Goal: Transaction & Acquisition: Purchase product/service

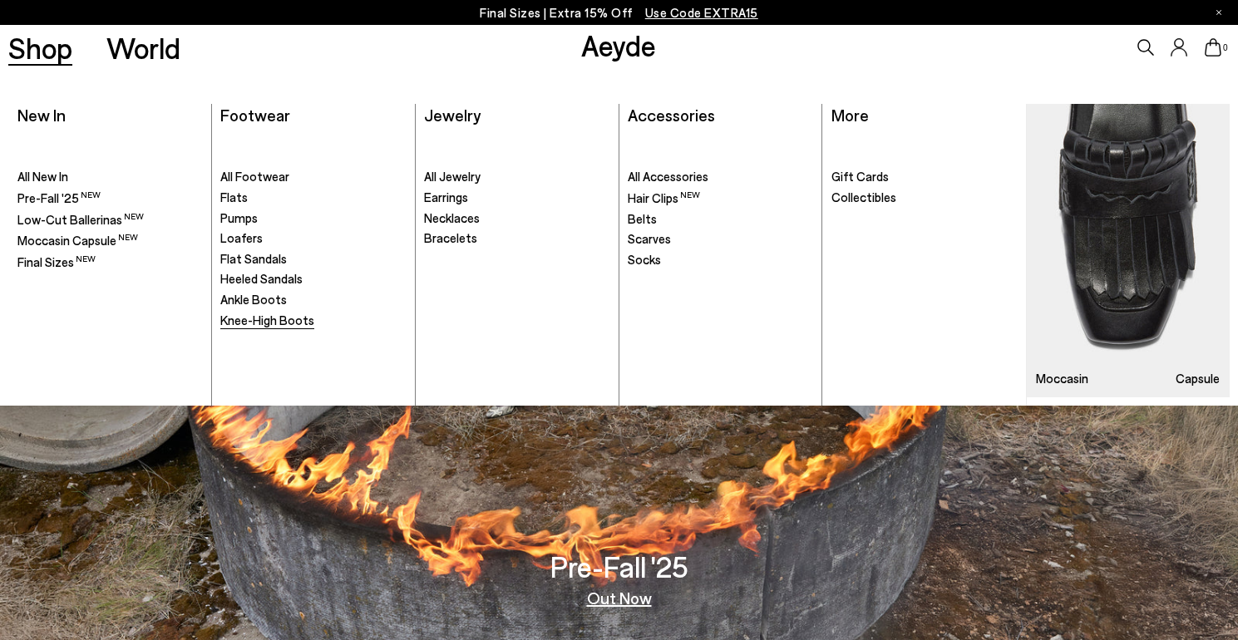
click at [291, 320] on span "Knee-High Boots" at bounding box center [267, 320] width 94 height 15
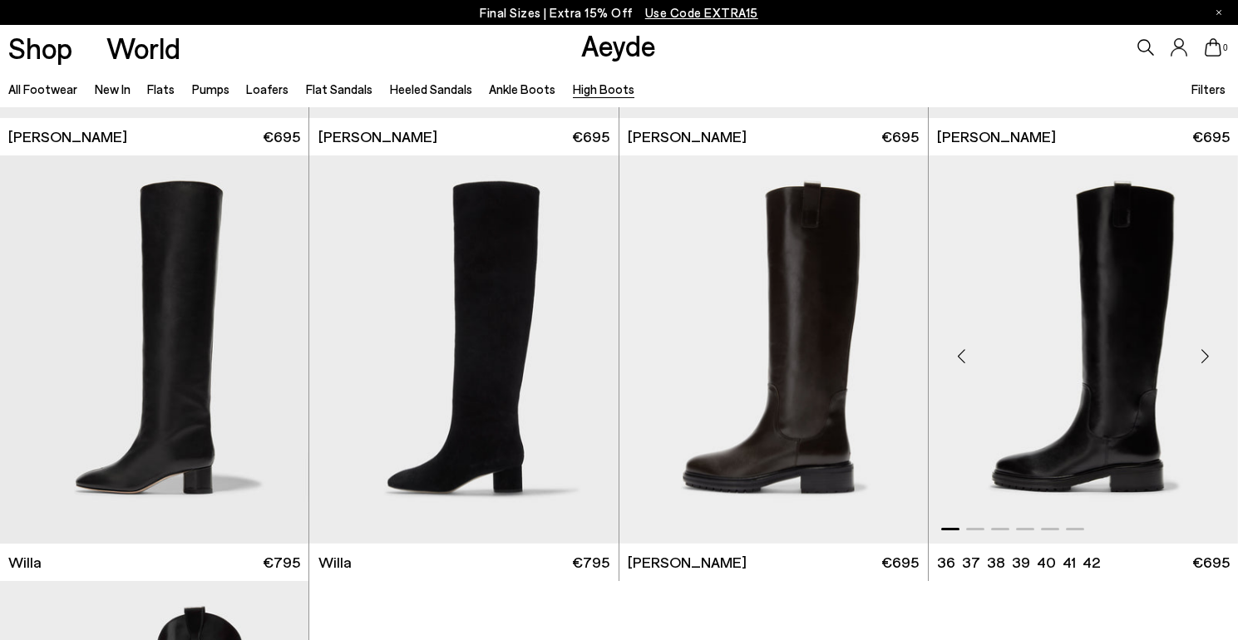
scroll to position [404, 0]
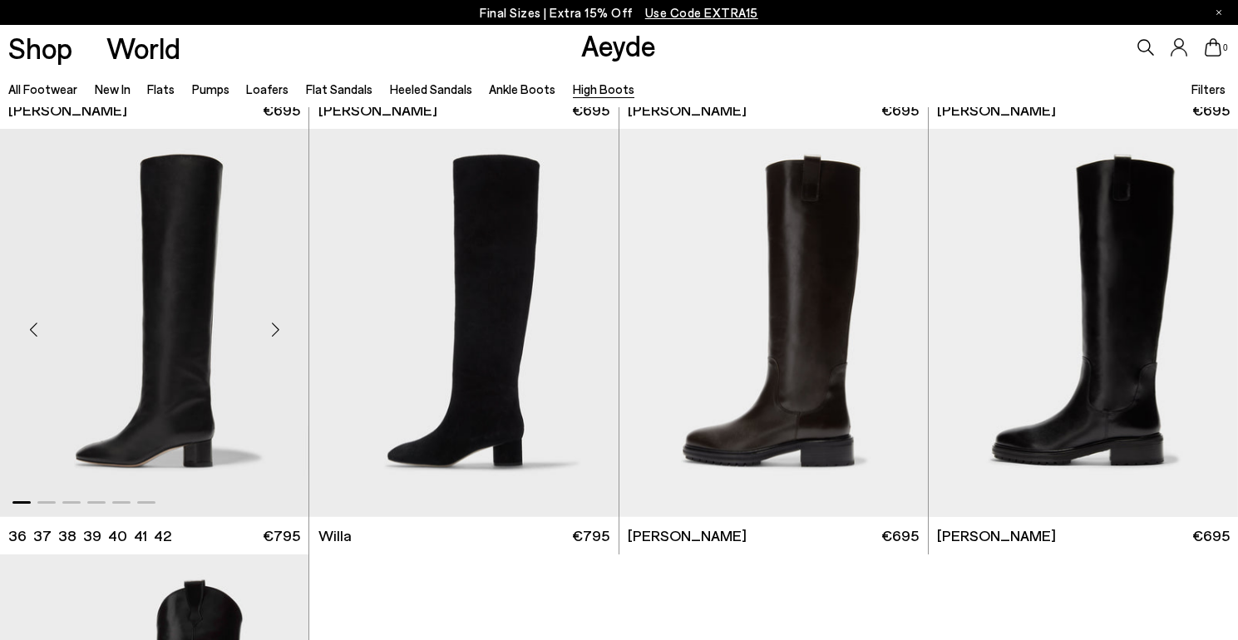
click at [219, 229] on img "1 / 6" at bounding box center [154, 323] width 309 height 388
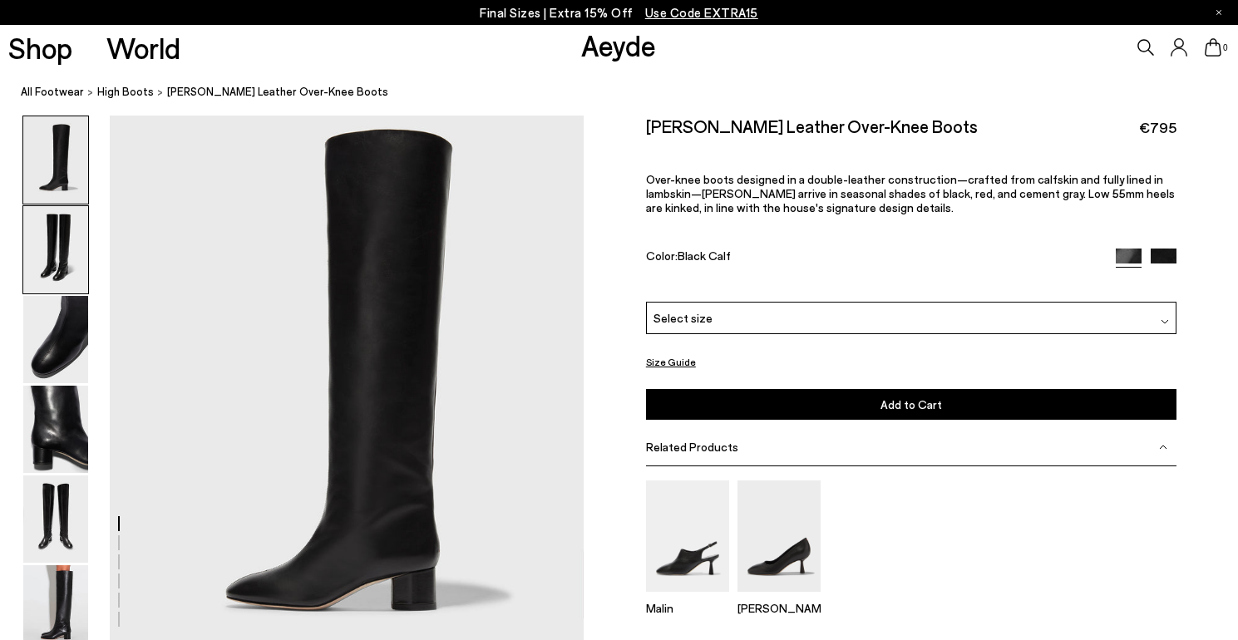
click at [62, 256] on img at bounding box center [55, 249] width 65 height 87
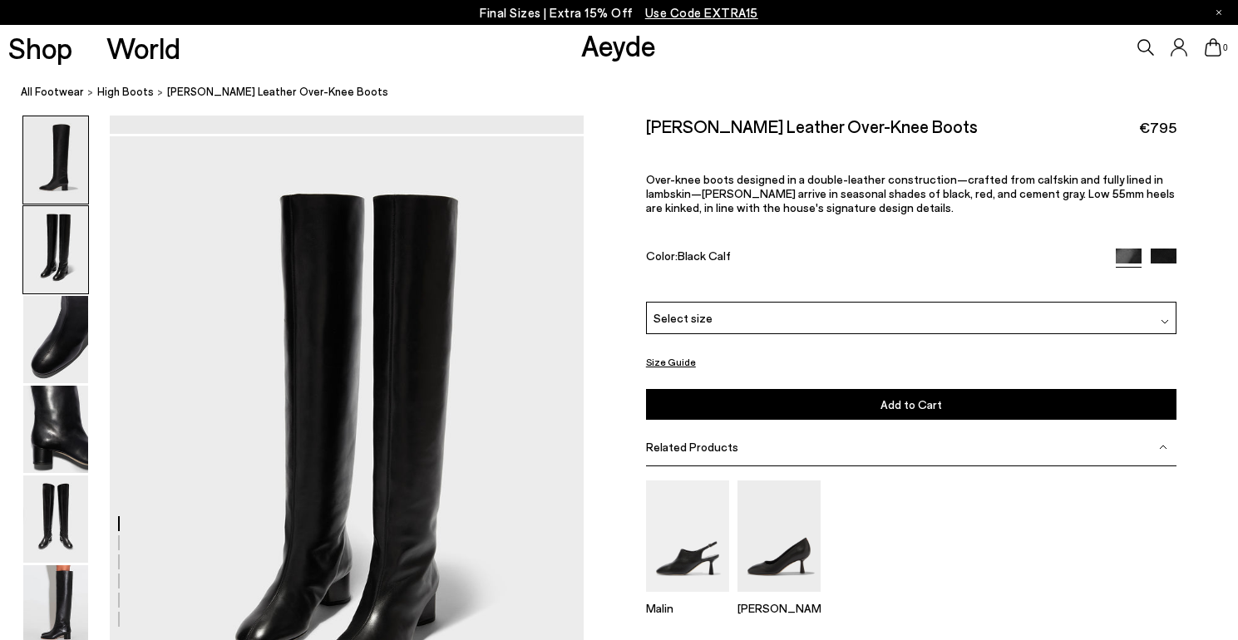
scroll to position [529, 0]
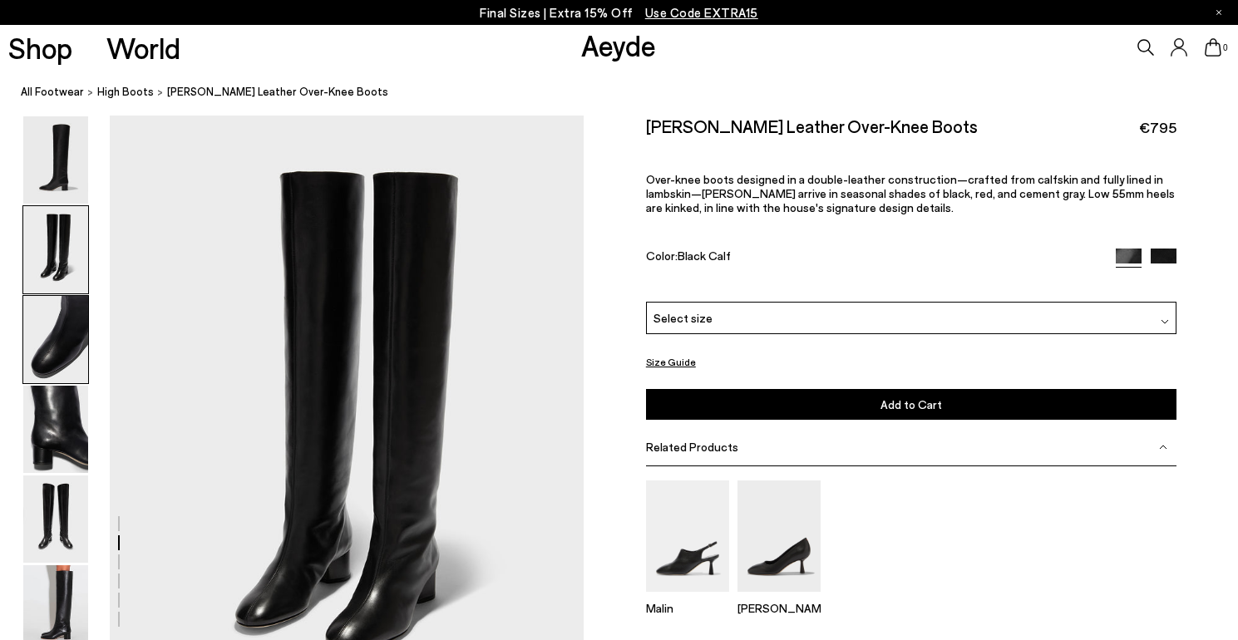
click at [58, 327] on img at bounding box center [55, 339] width 65 height 87
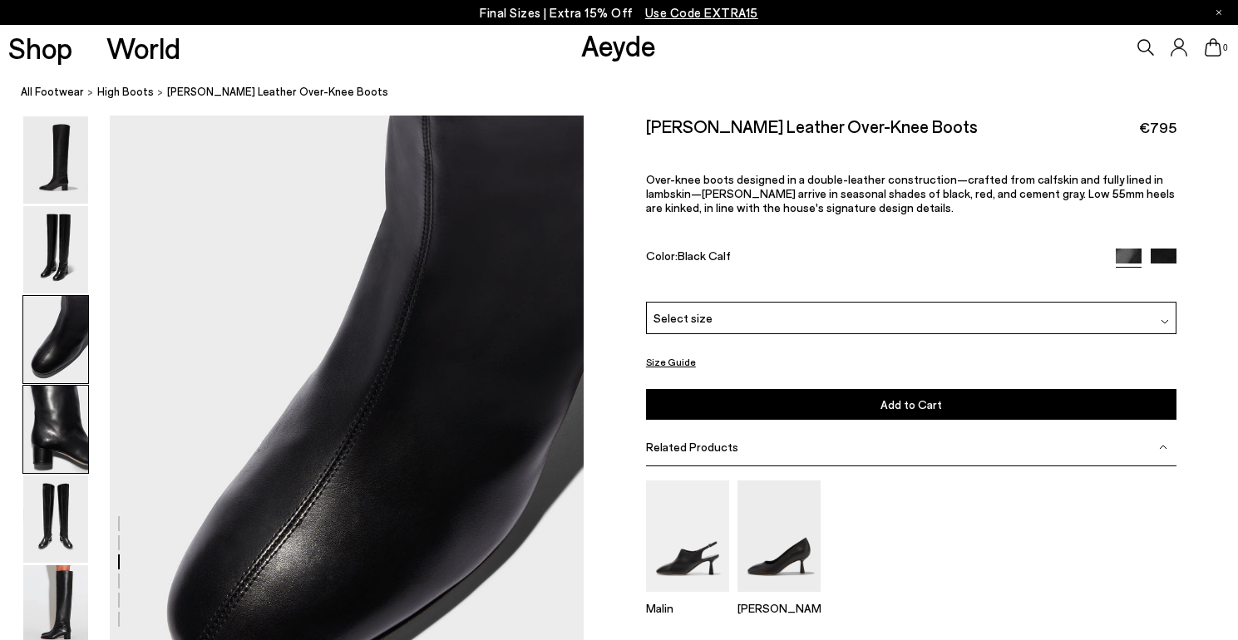
click at [62, 399] on img at bounding box center [55, 429] width 65 height 87
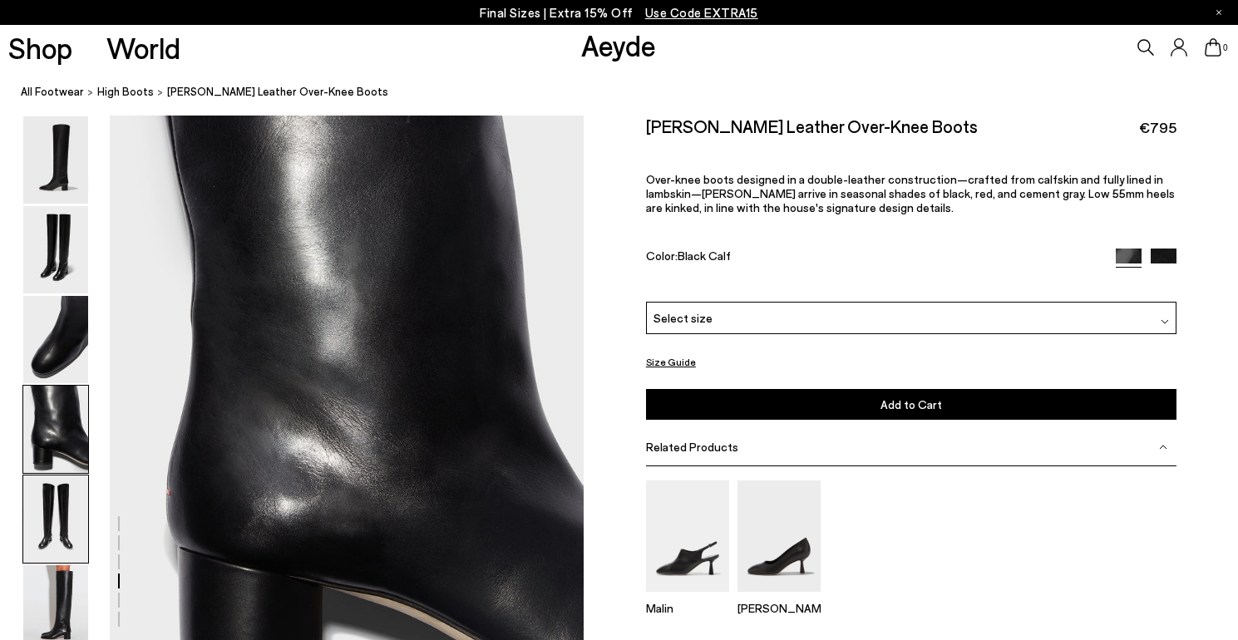
click at [54, 500] on img at bounding box center [55, 519] width 65 height 87
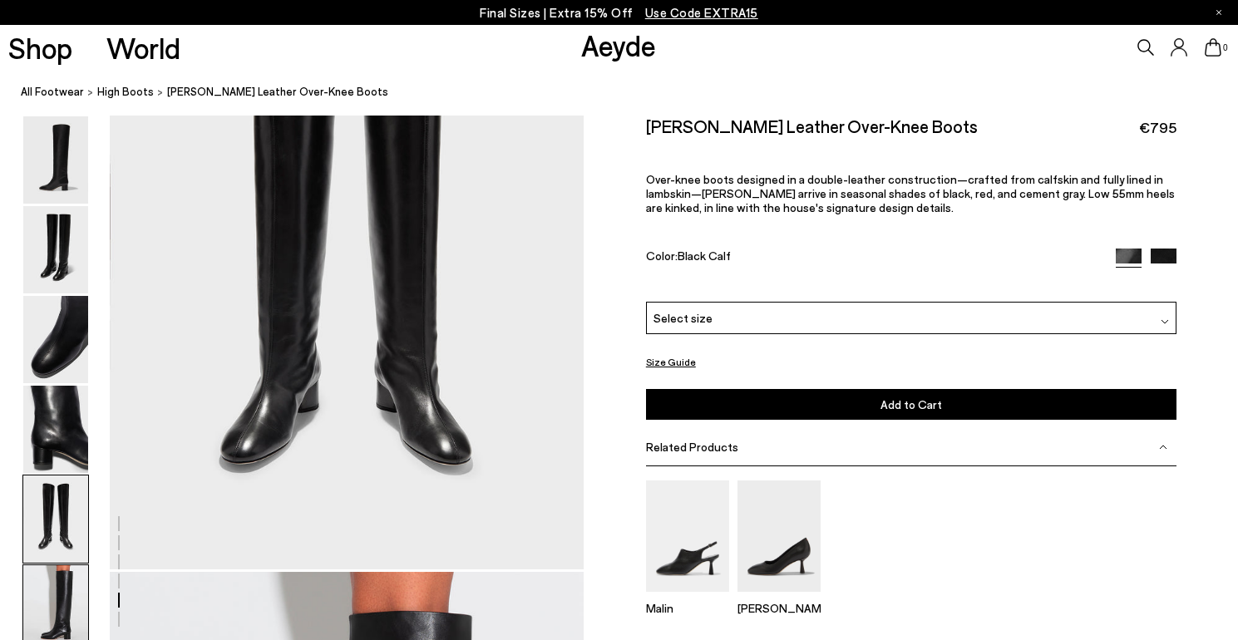
click at [73, 611] on img at bounding box center [55, 608] width 65 height 87
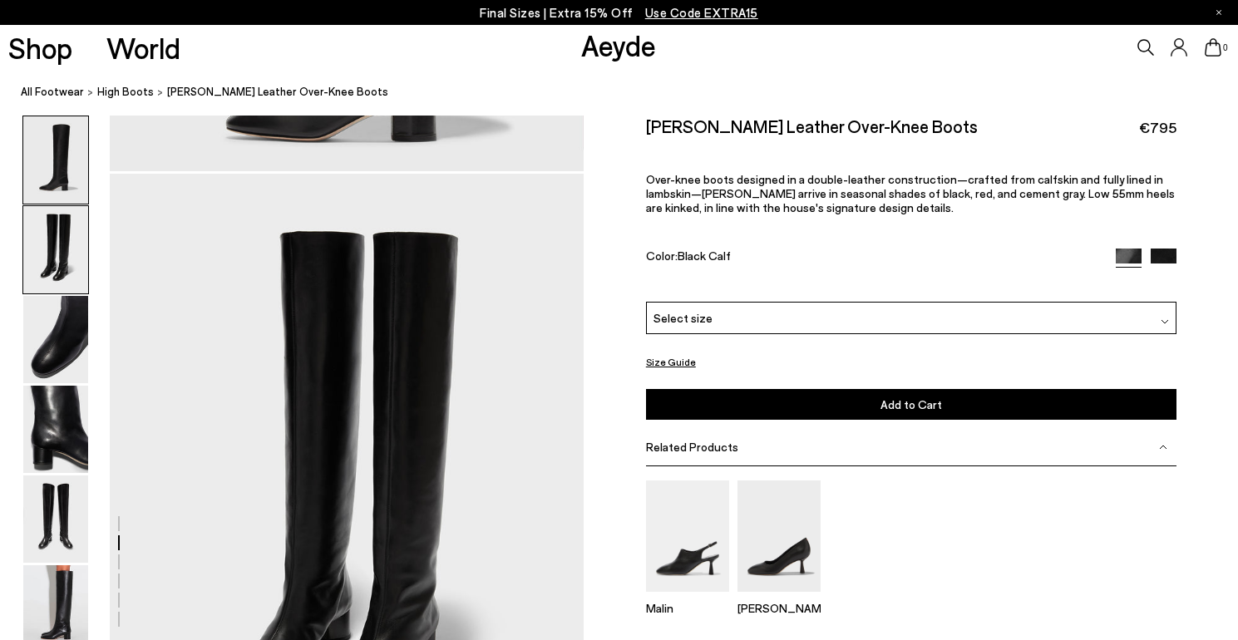
scroll to position [0, 0]
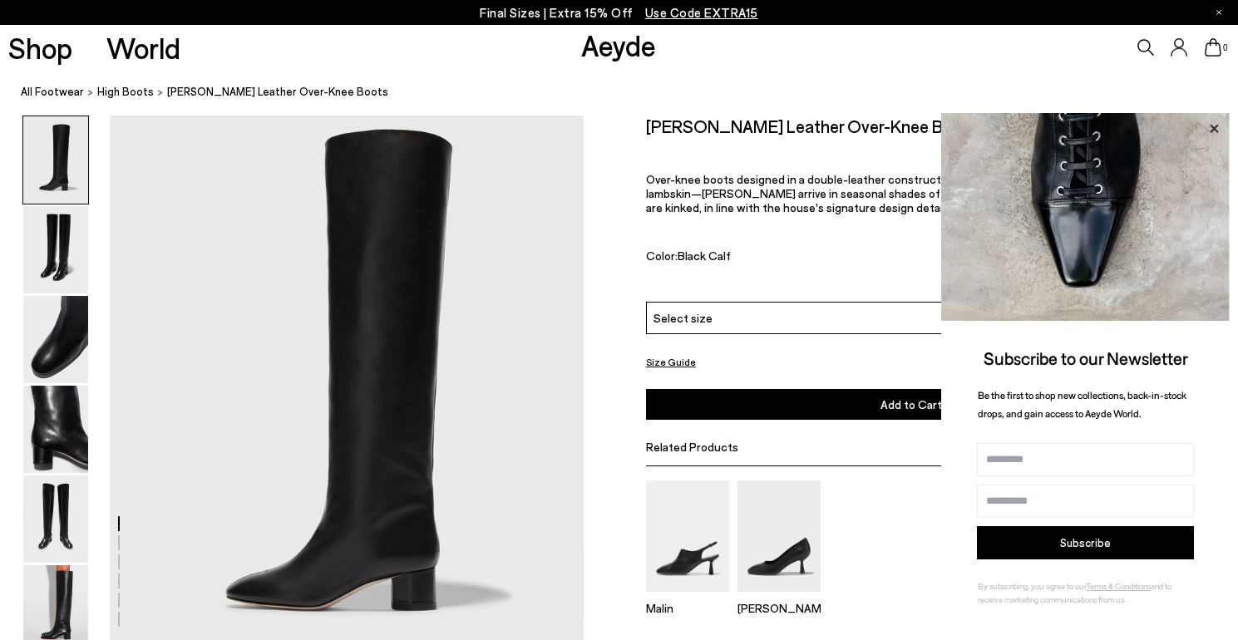
click at [1218, 129] on icon at bounding box center [1214, 129] width 22 height 22
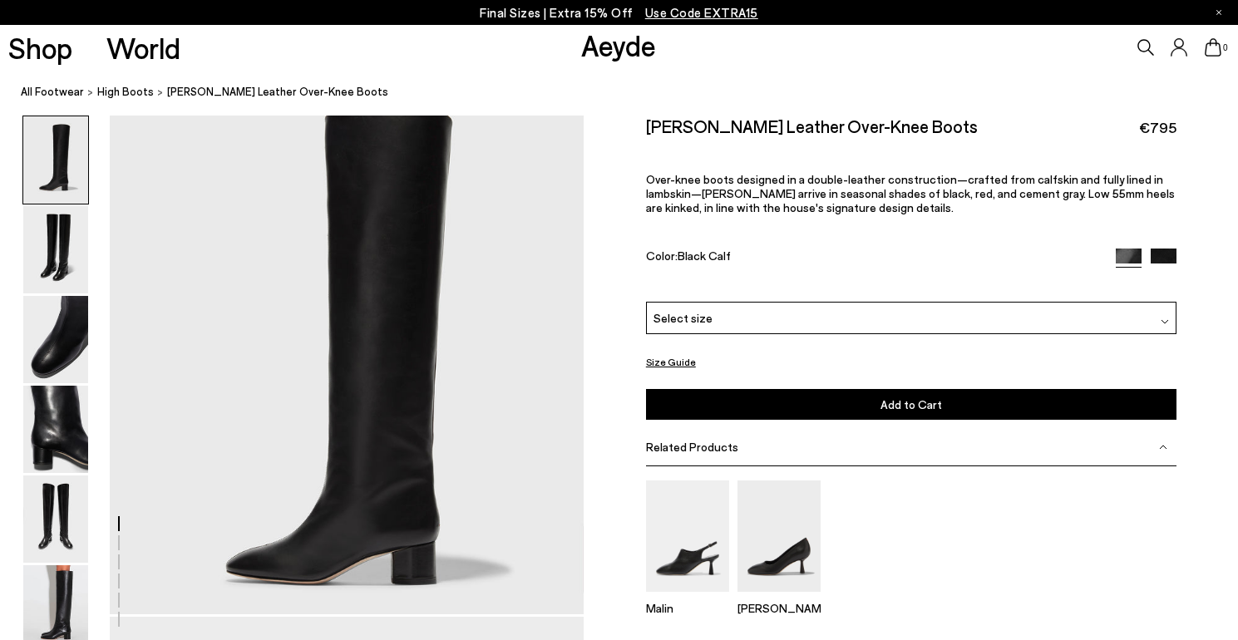
scroll to position [29, 0]
